Goal: Communication & Community: Answer question/provide support

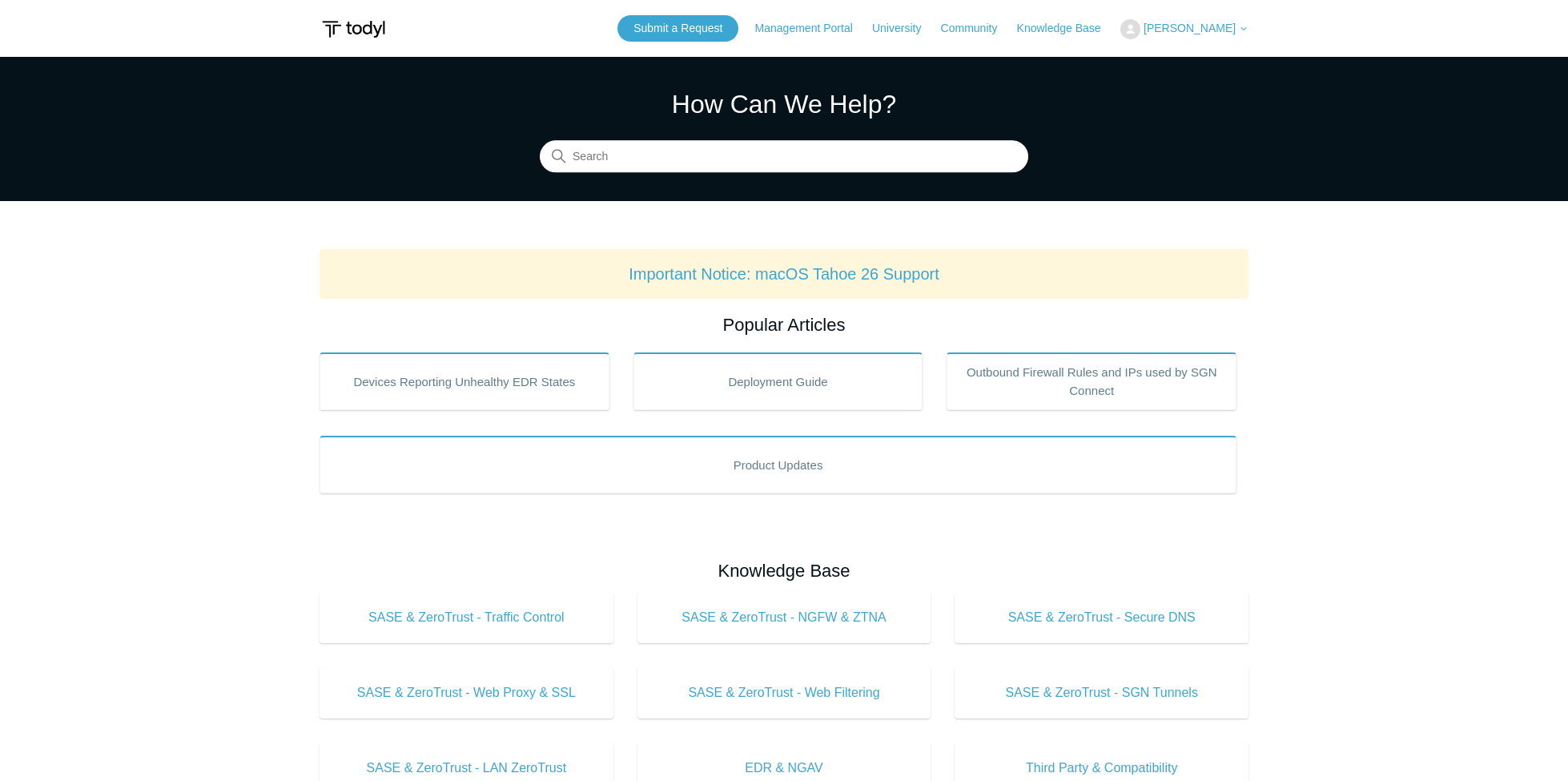
click at [1203, 32] on span "[PERSON_NAME]" at bounding box center [1190, 28] width 92 height 13
click at [1195, 64] on link "My Support Requests" at bounding box center [1199, 63] width 156 height 28
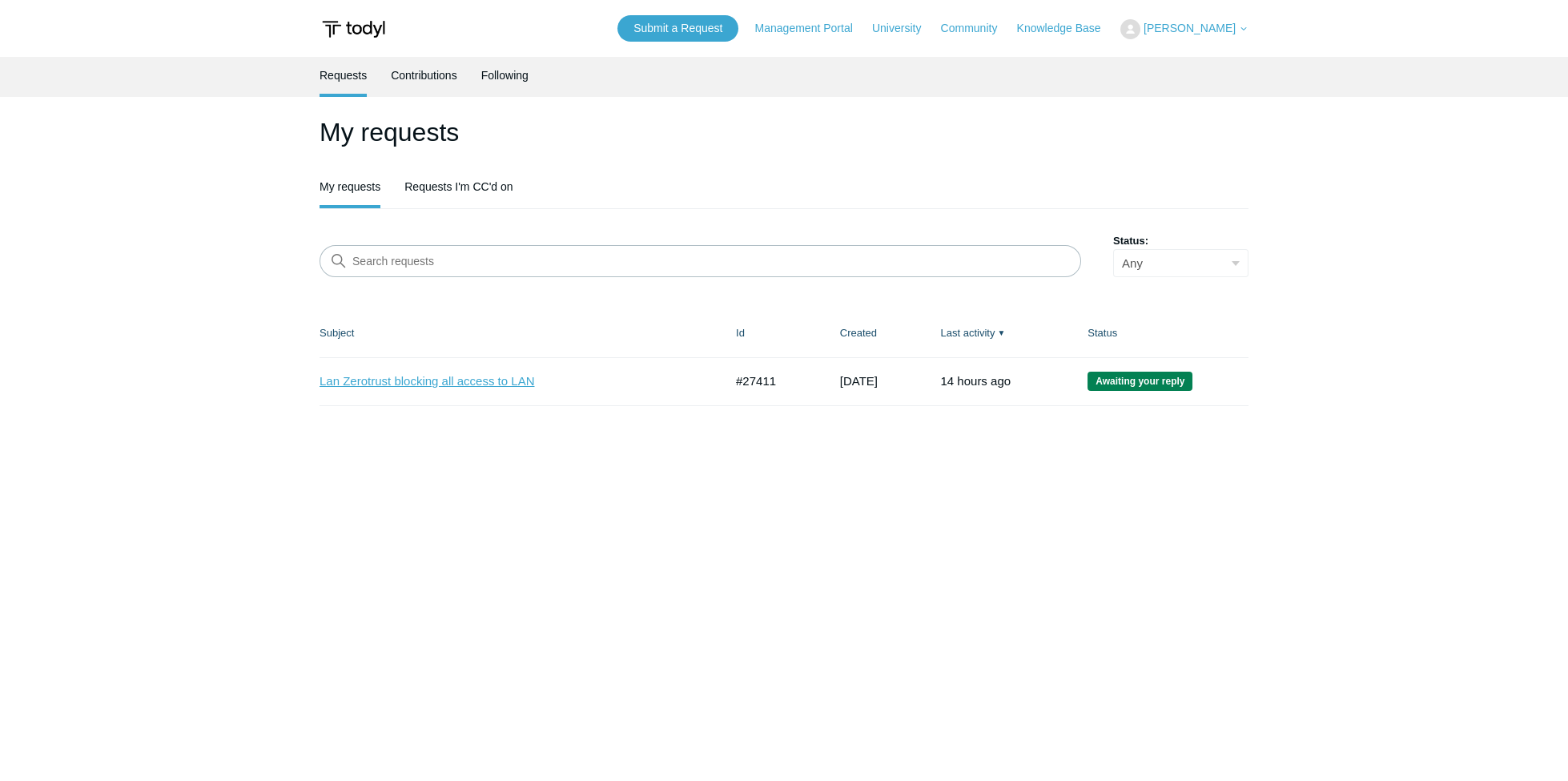
click at [443, 385] on link "Lan Zerotrust blocking all access to LAN" at bounding box center [510, 382] width 380 height 19
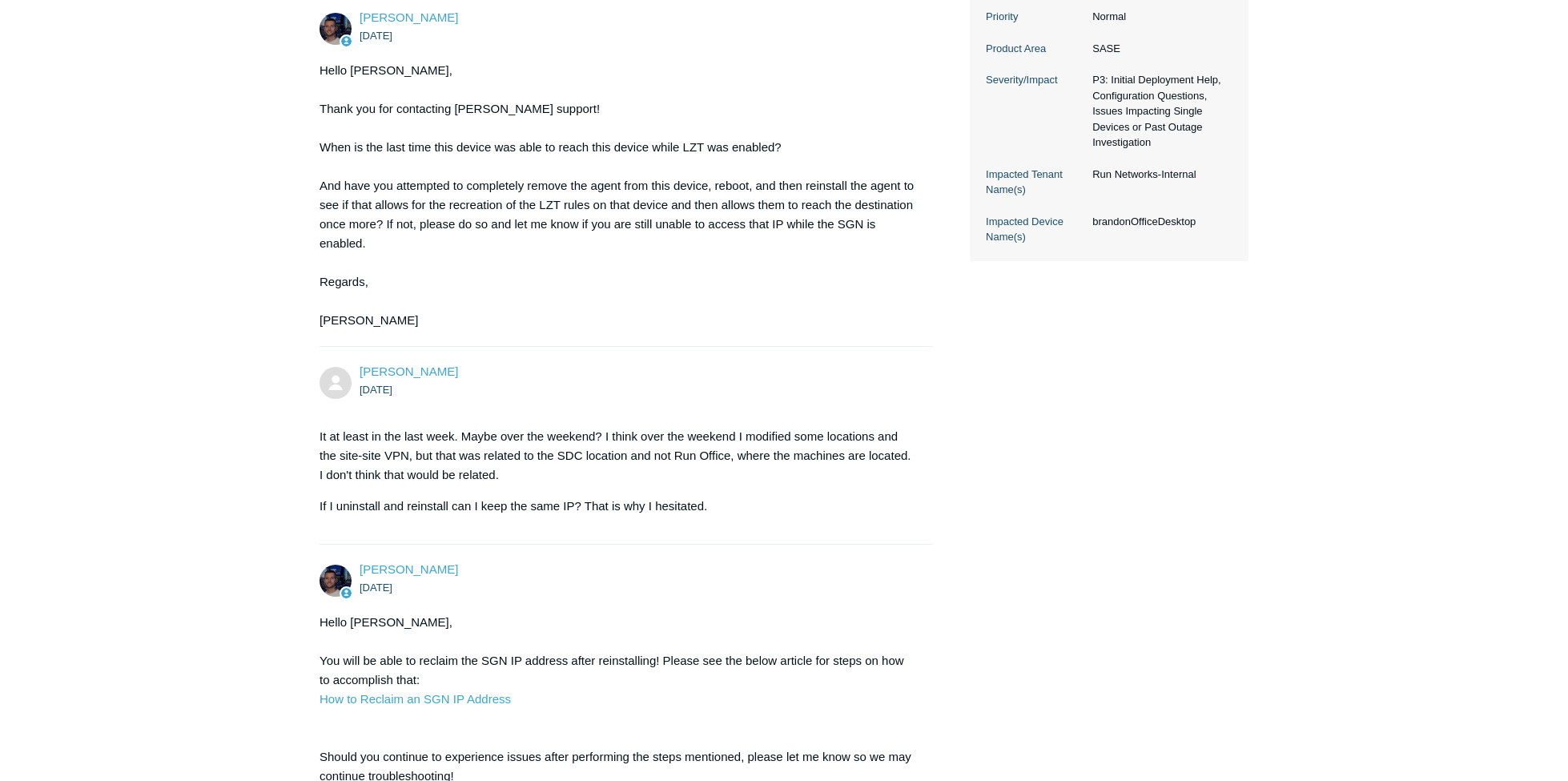
scroll to position [762, 0]
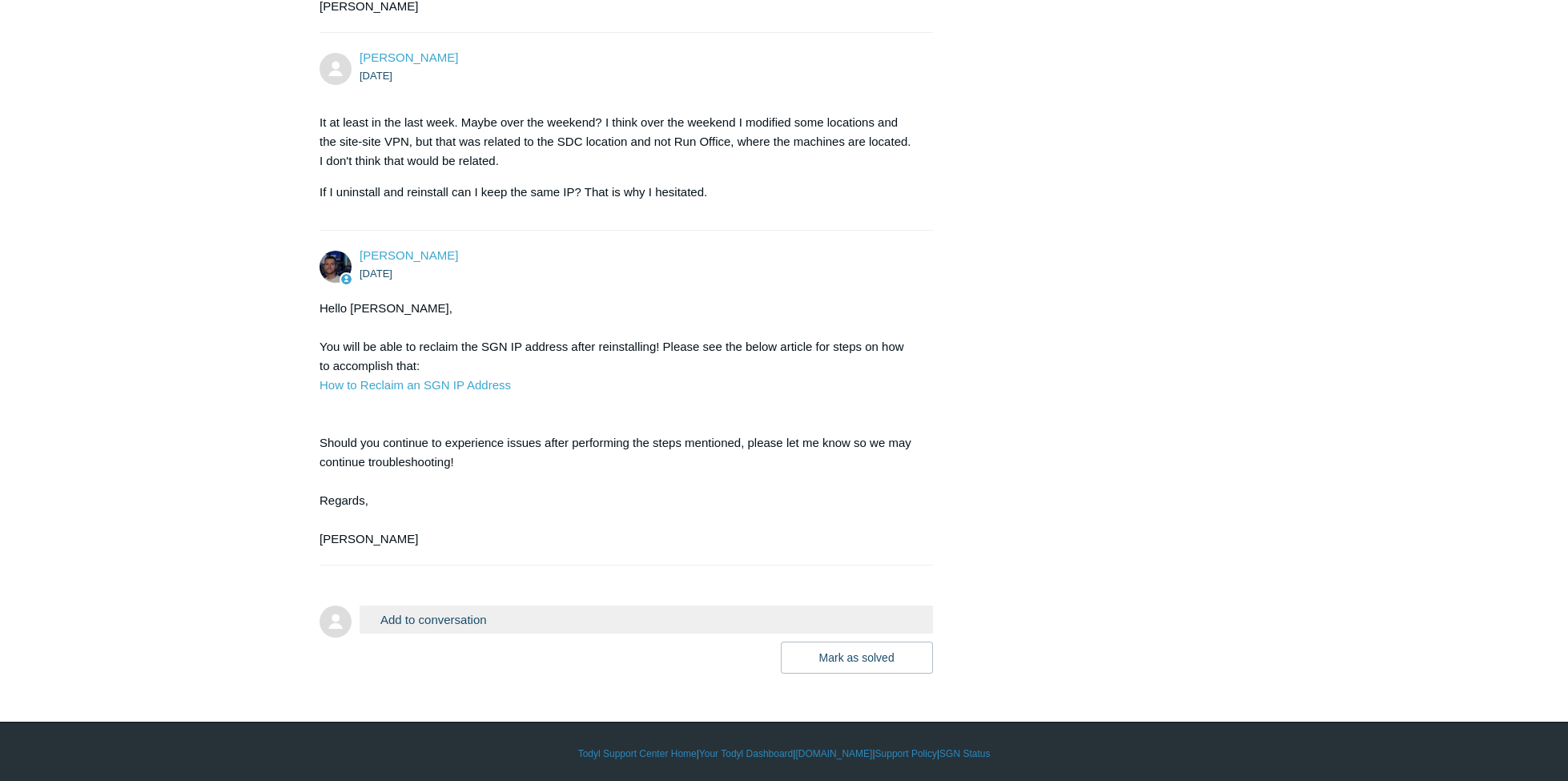
click at [567, 610] on button "Add to conversation" at bounding box center [646, 620] width 574 height 28
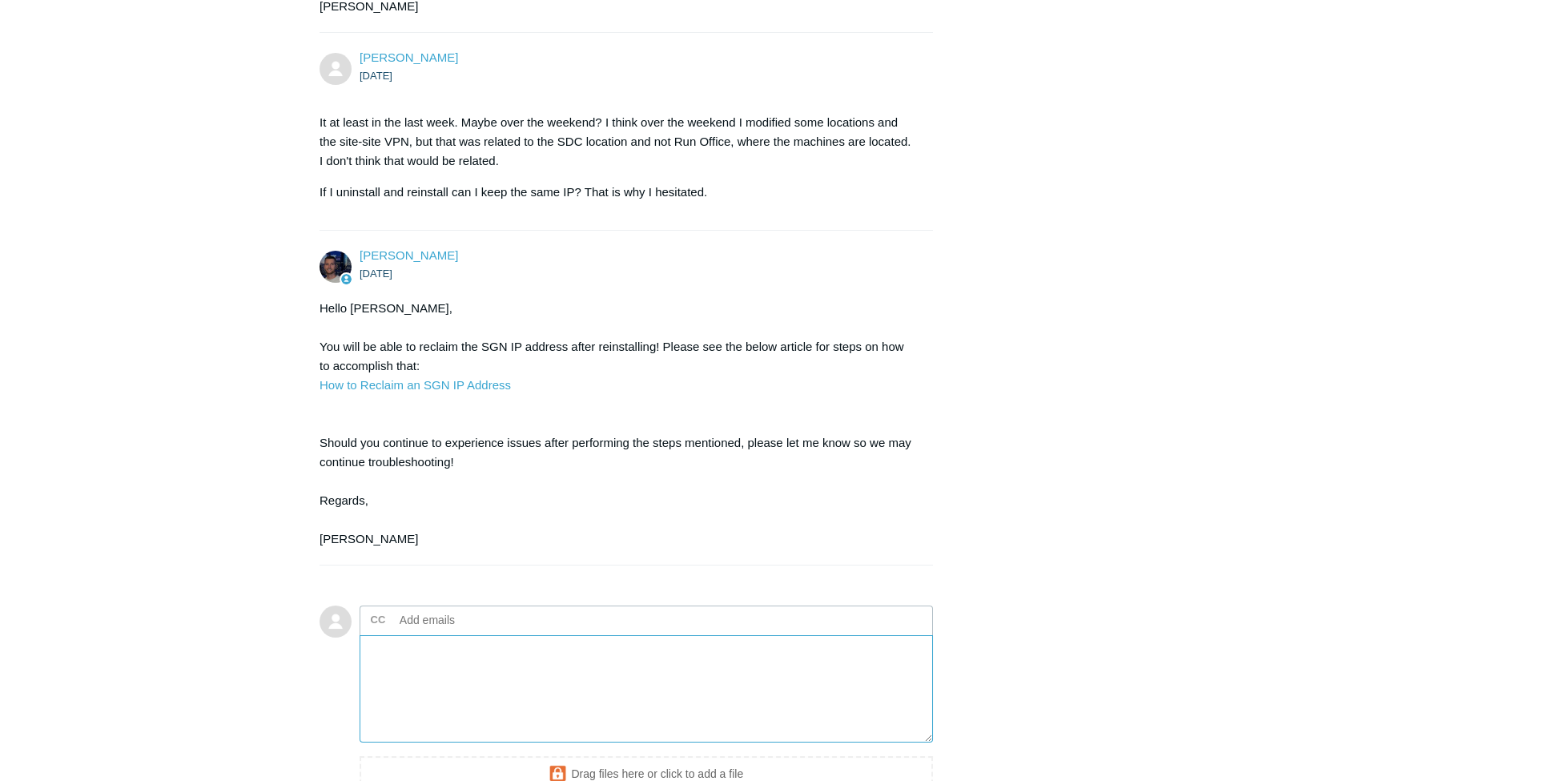
scroll to position [939, 0]
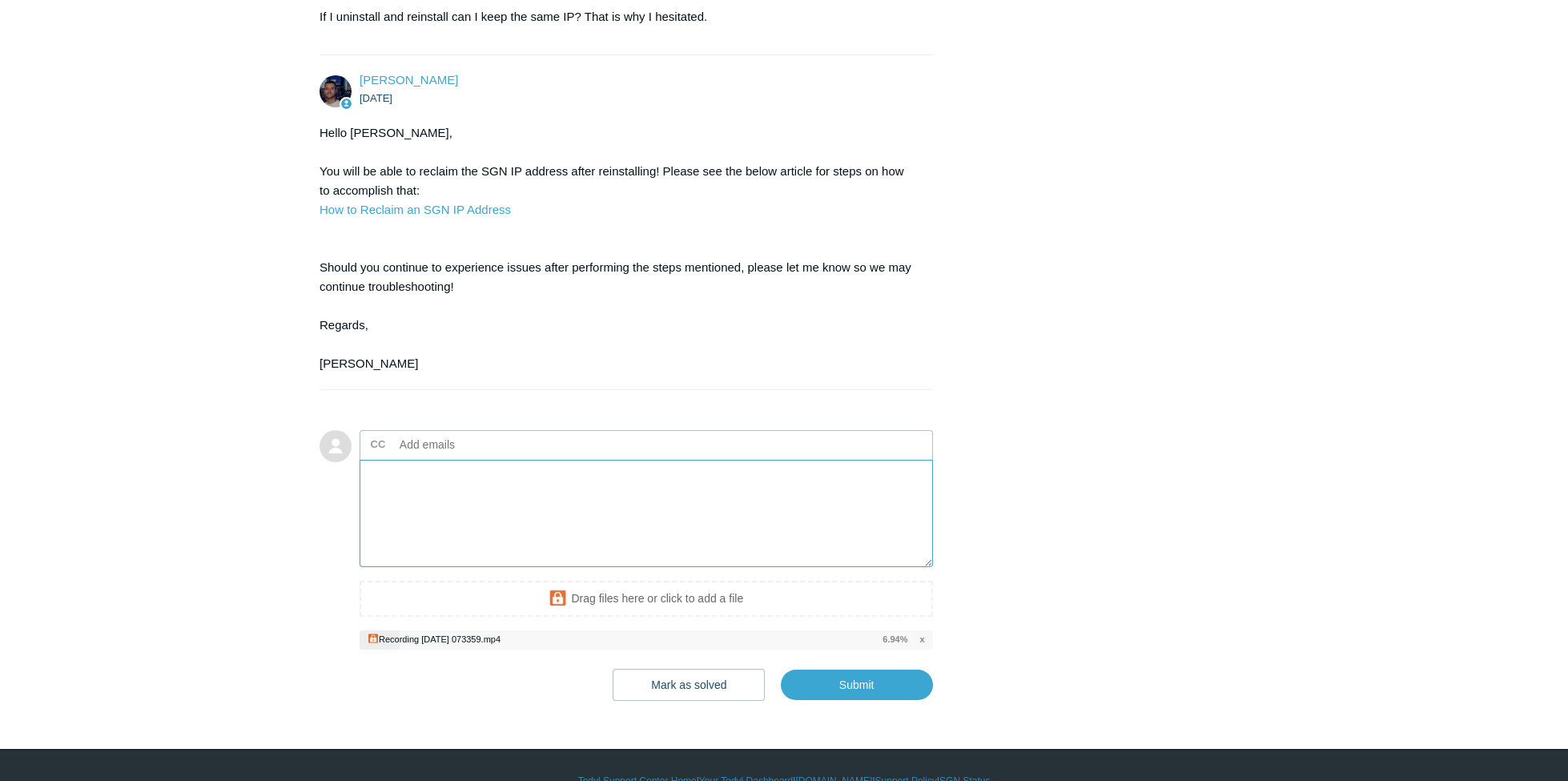
click at [632, 505] on textarea "Add your reply" at bounding box center [646, 514] width 574 height 109
click at [685, 504] on textarea "The other day, I corrected some settings on the" at bounding box center [646, 514] width 574 height 109
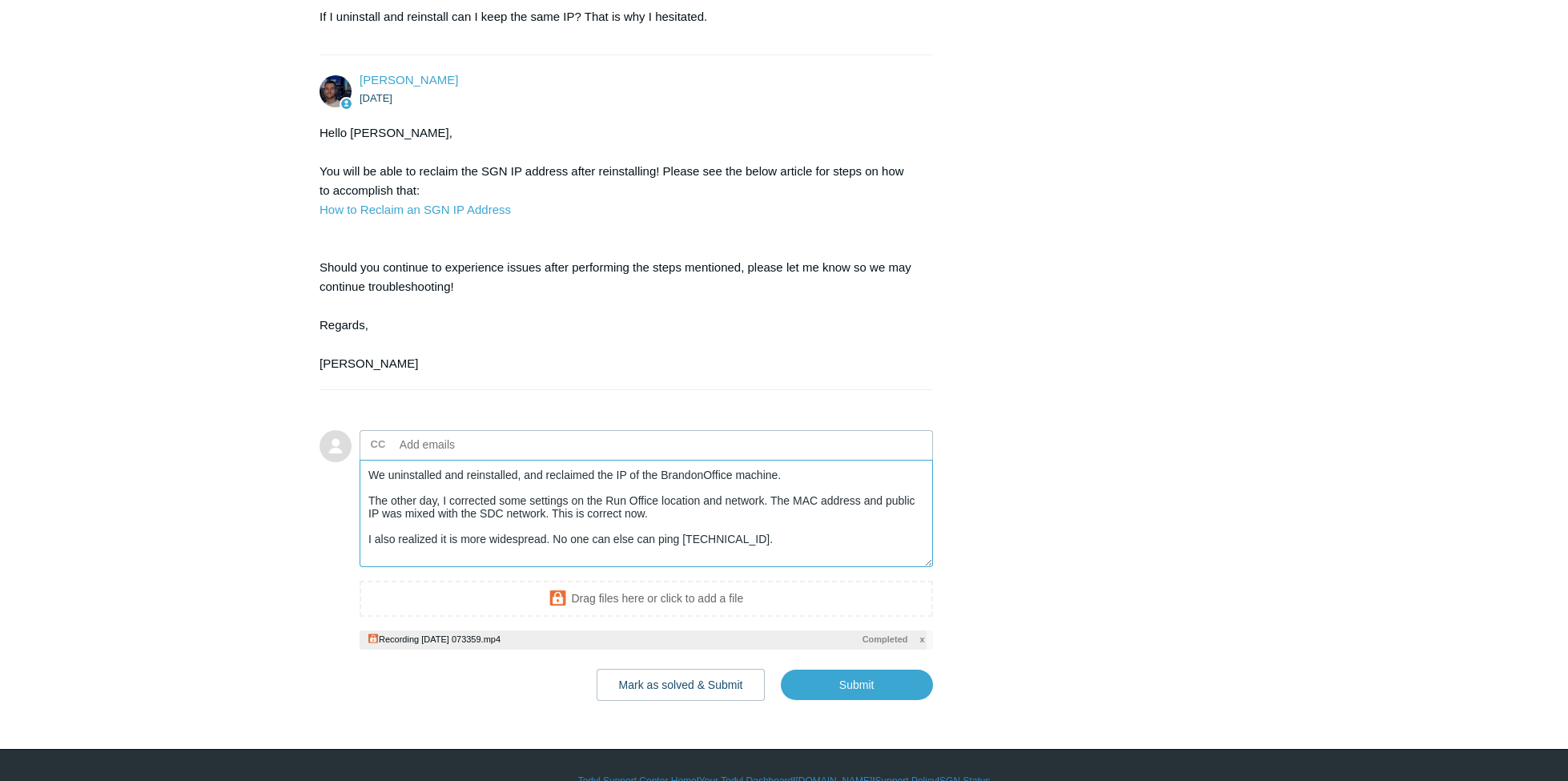
scroll to position [5, 0]
click at [504, 557] on textarea "We uninstalled and reinstalled, and reclaimed the IP of the BrandonOffice machi…" at bounding box center [646, 514] width 574 height 109
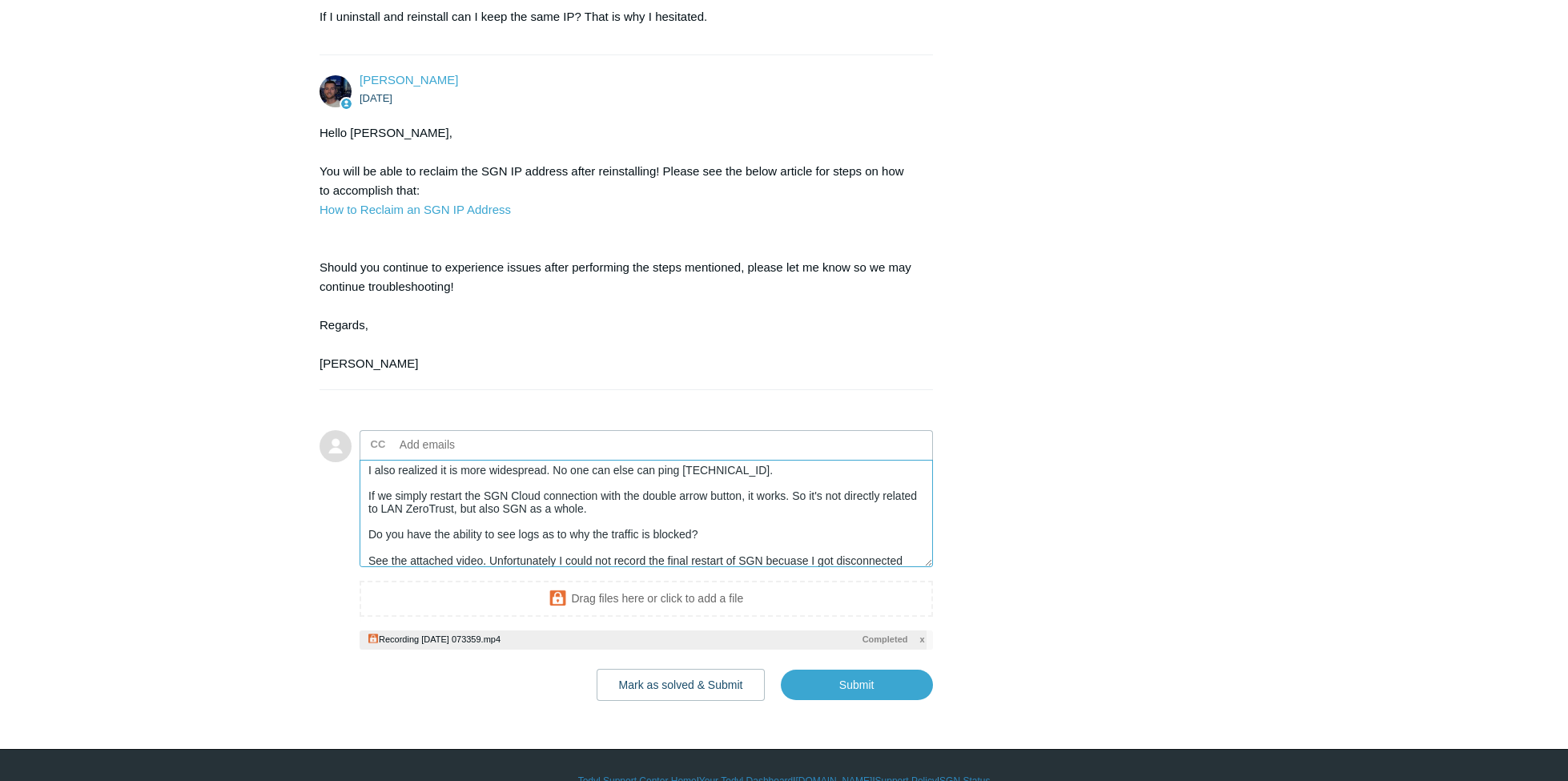
scroll to position [83, 0]
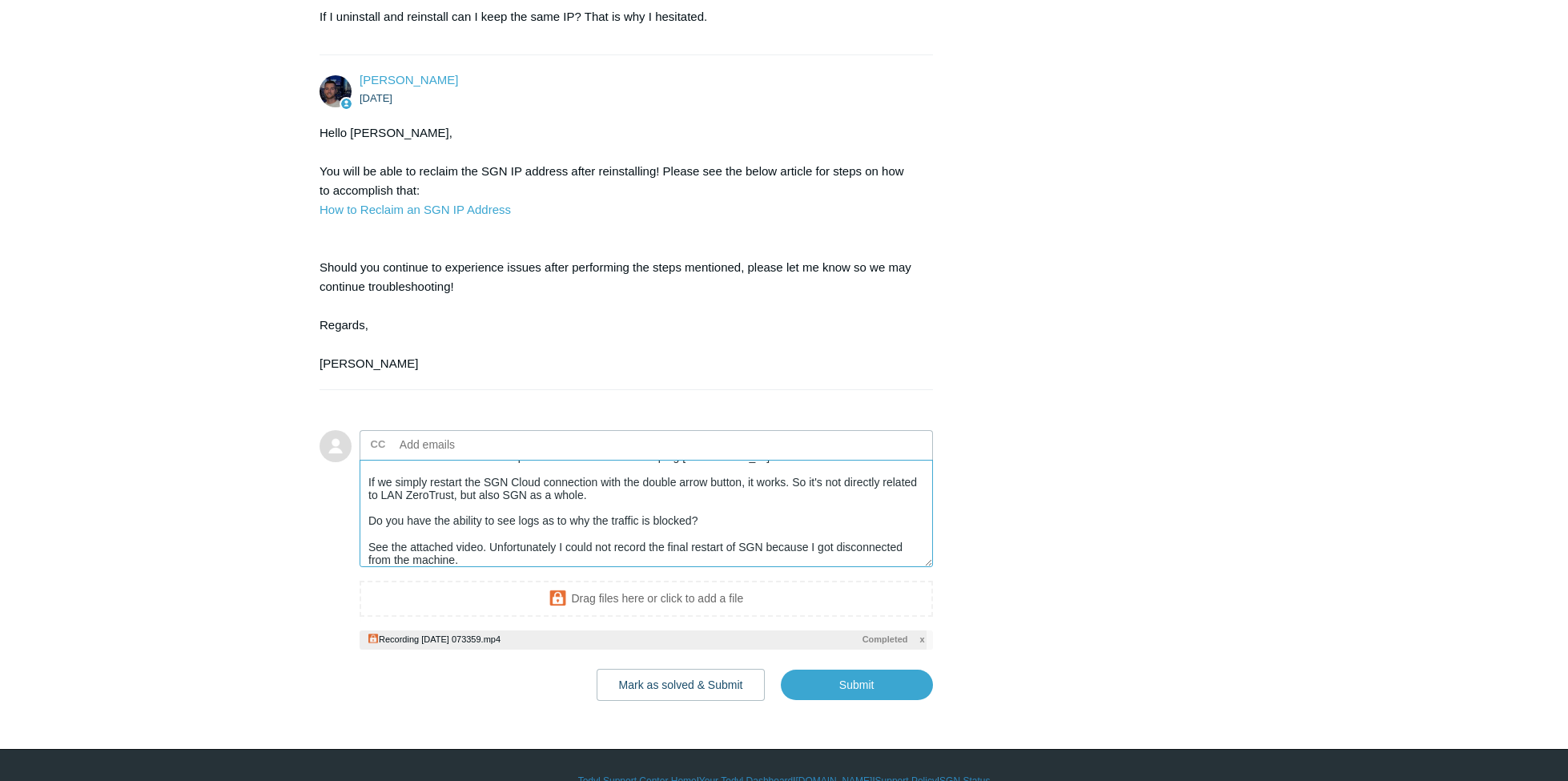
click at [597, 554] on textarea "We uninstalled and reinstalled, and reclaimed the IP of the BrandonOffice machi…" at bounding box center [646, 514] width 574 height 109
click at [873, 683] on input "Submit" at bounding box center [857, 685] width 152 height 32
type textarea "We uninstalled and reinstalled, and reclaimed the IP of the BrandonOffice machi…"
